Goal: Task Accomplishment & Management: Use online tool/utility

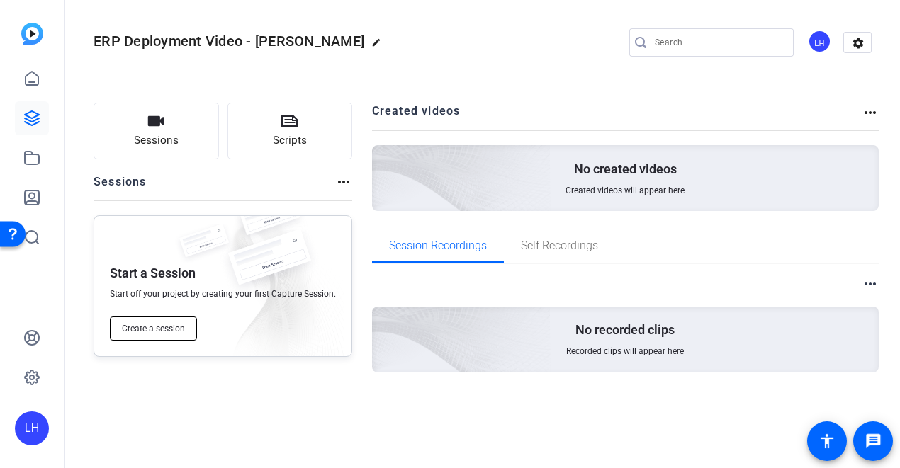
click at [164, 322] on button "Create a session" at bounding box center [153, 329] width 87 height 24
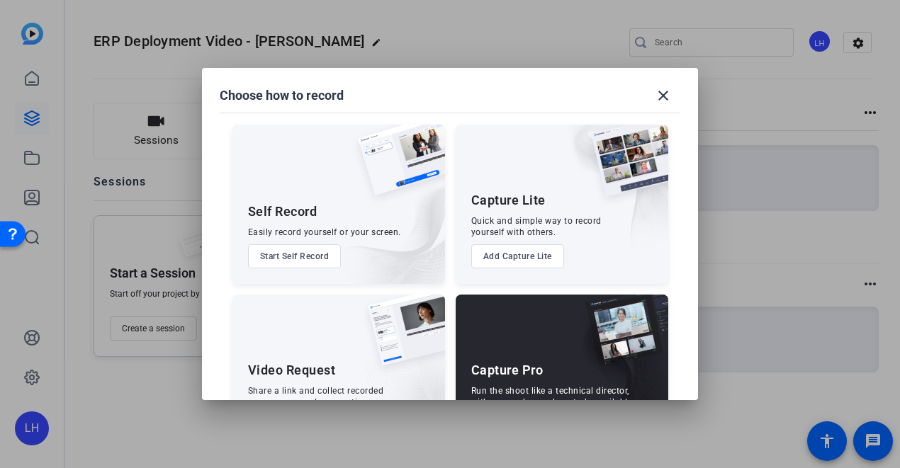
click at [293, 363] on div "Video Request" at bounding box center [292, 370] width 88 height 17
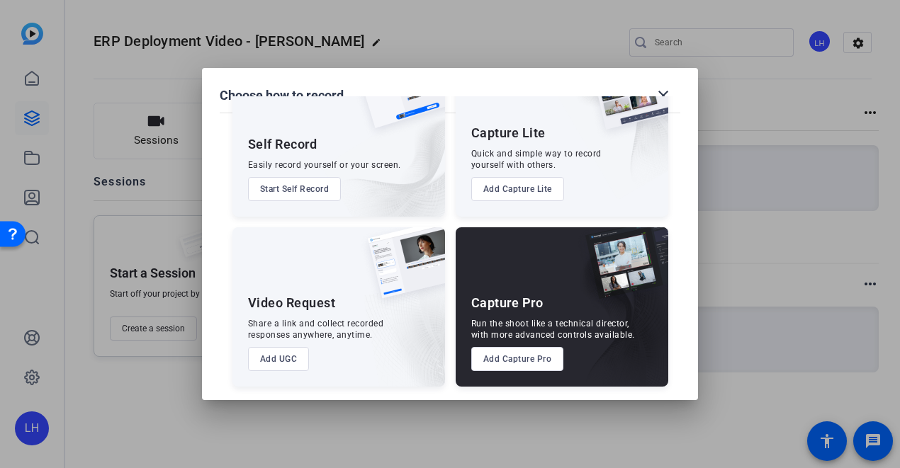
click at [271, 368] on button "Add UGC" at bounding box center [279, 359] width 62 height 24
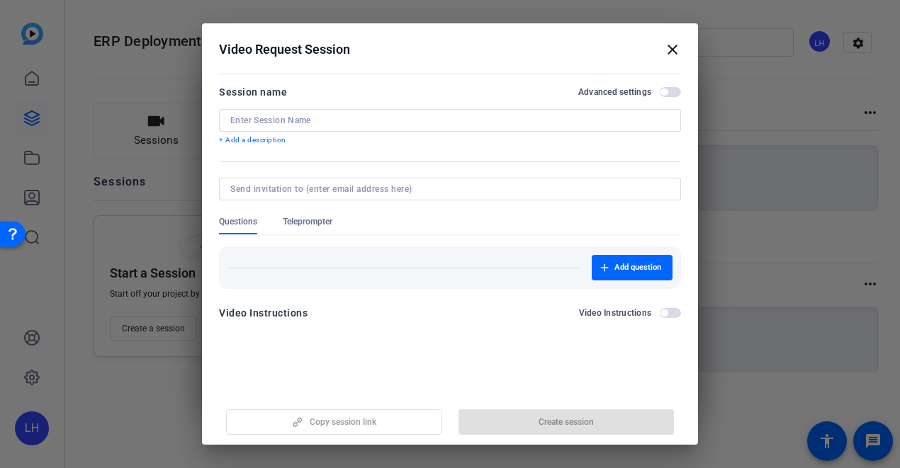
click at [271, 120] on input at bounding box center [449, 120] width 439 height 11
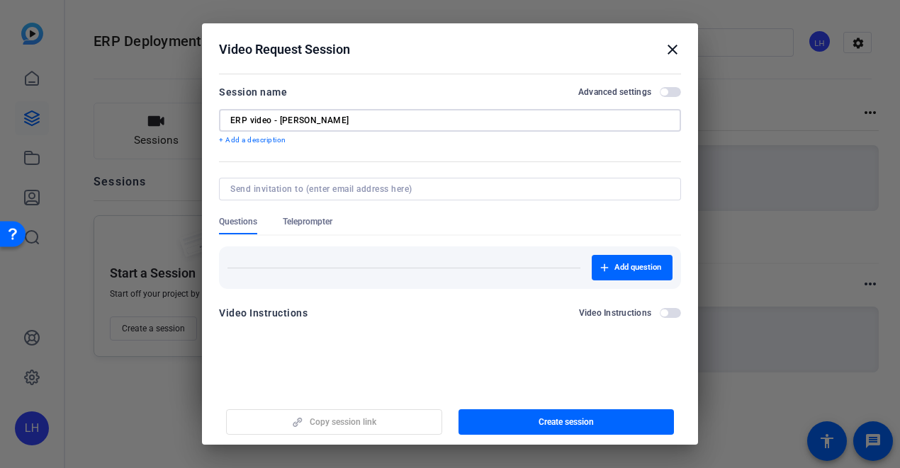
type input "ERP video - [PERSON_NAME]"
click at [293, 193] on input at bounding box center [447, 189] width 434 height 11
type input "[EMAIL_ADDRESS][DOMAIN_NAME]"
click at [374, 321] on form "Session name Advanced settings ERP video - [PERSON_NAME] + Add a description Qu…" at bounding box center [450, 207] width 462 height 247
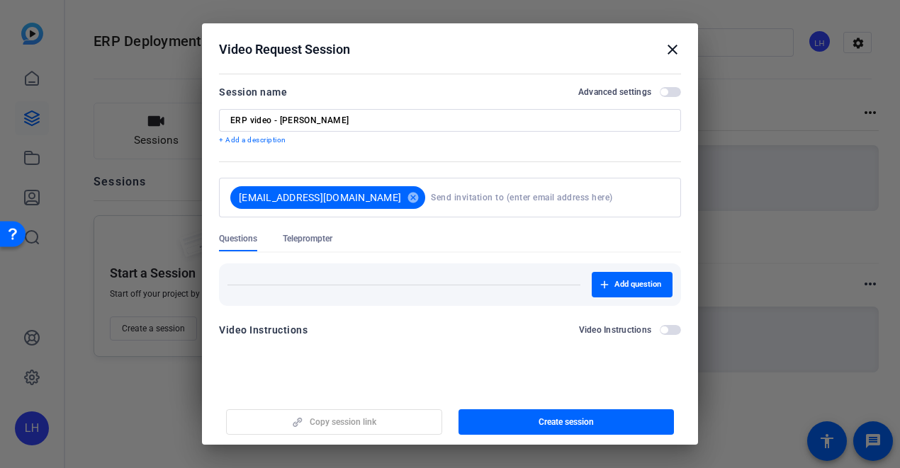
scroll to position [3, 0]
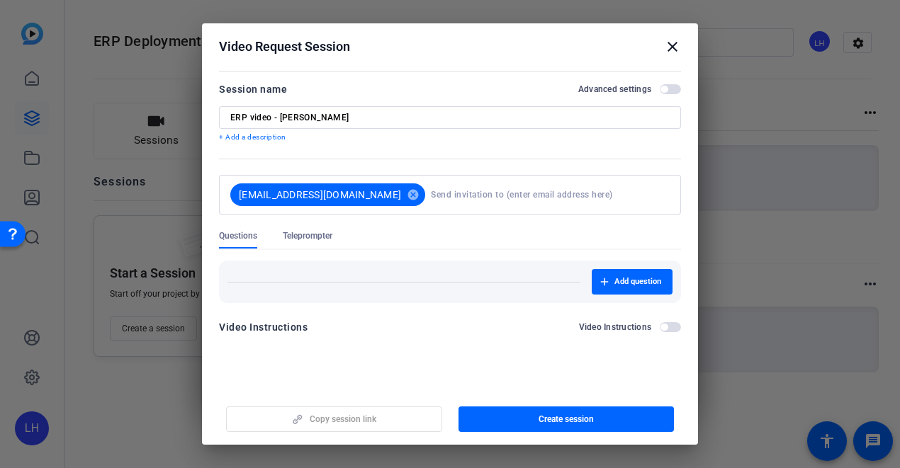
drag, startPoint x: 520, startPoint y: 417, endPoint x: 583, endPoint y: 348, distance: 93.8
click at [583, 348] on openreel-new-create-edit-ugc-session "Video Request Session close Session name Advanced settings ERP video - [PERSON_…" at bounding box center [450, 233] width 496 height 425
click at [673, 323] on button "Video Instructions" at bounding box center [670, 327] width 21 height 10
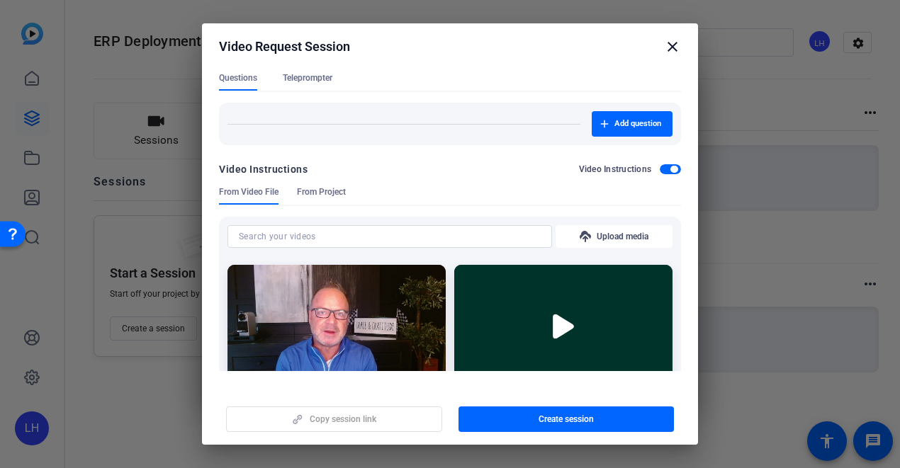
scroll to position [157, 0]
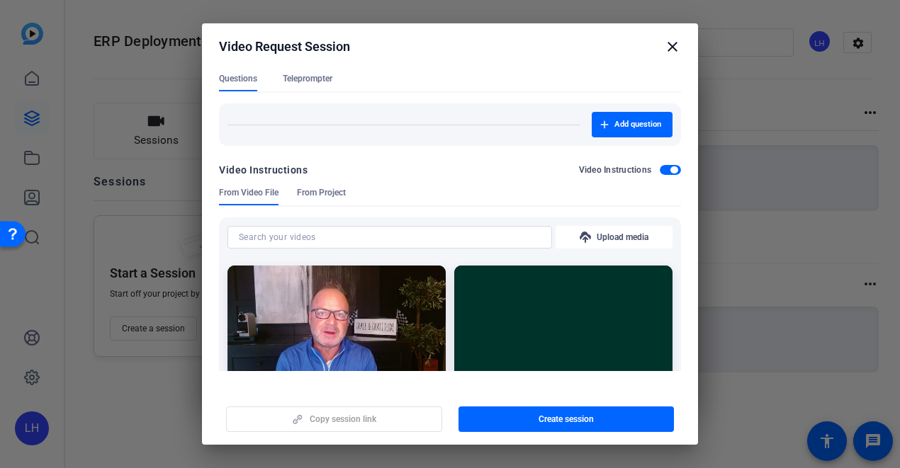
click at [660, 172] on span "button" at bounding box center [670, 170] width 21 height 10
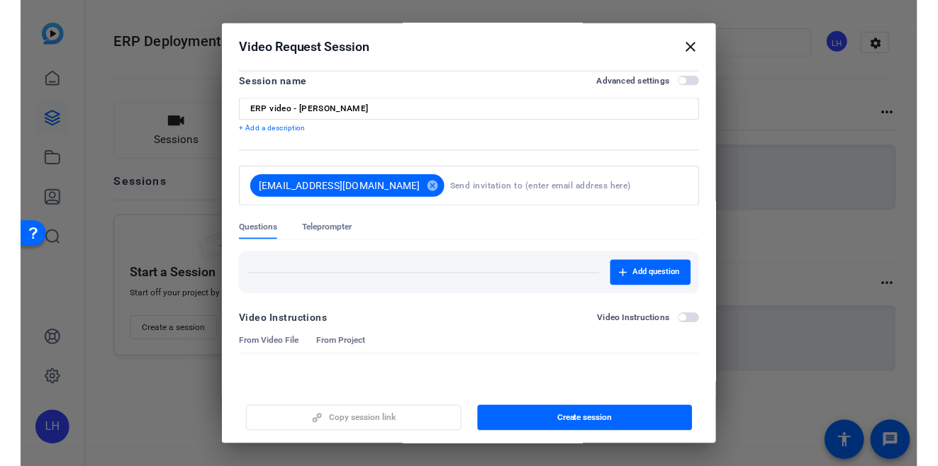
scroll to position [0, 0]
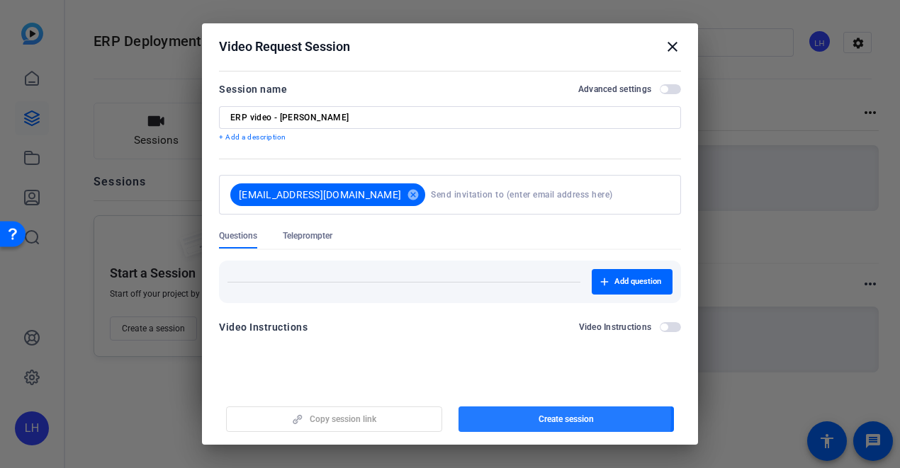
click at [509, 417] on span "button" at bounding box center [567, 420] width 216 height 34
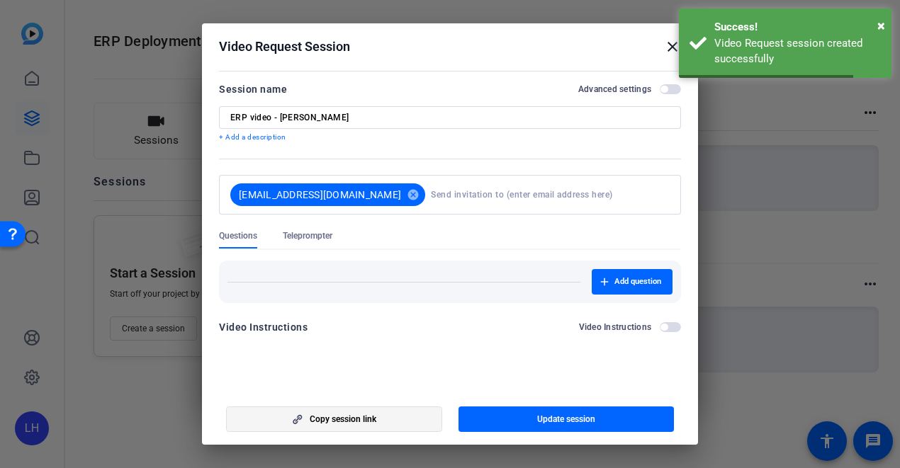
click at [407, 422] on span "button" at bounding box center [334, 420] width 215 height 34
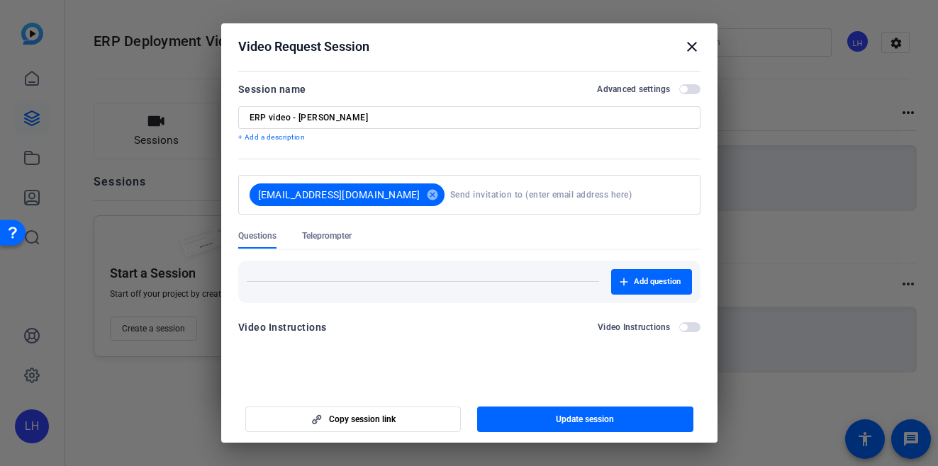
scroll to position [4, 0]
